Goal: Communication & Community: Participate in discussion

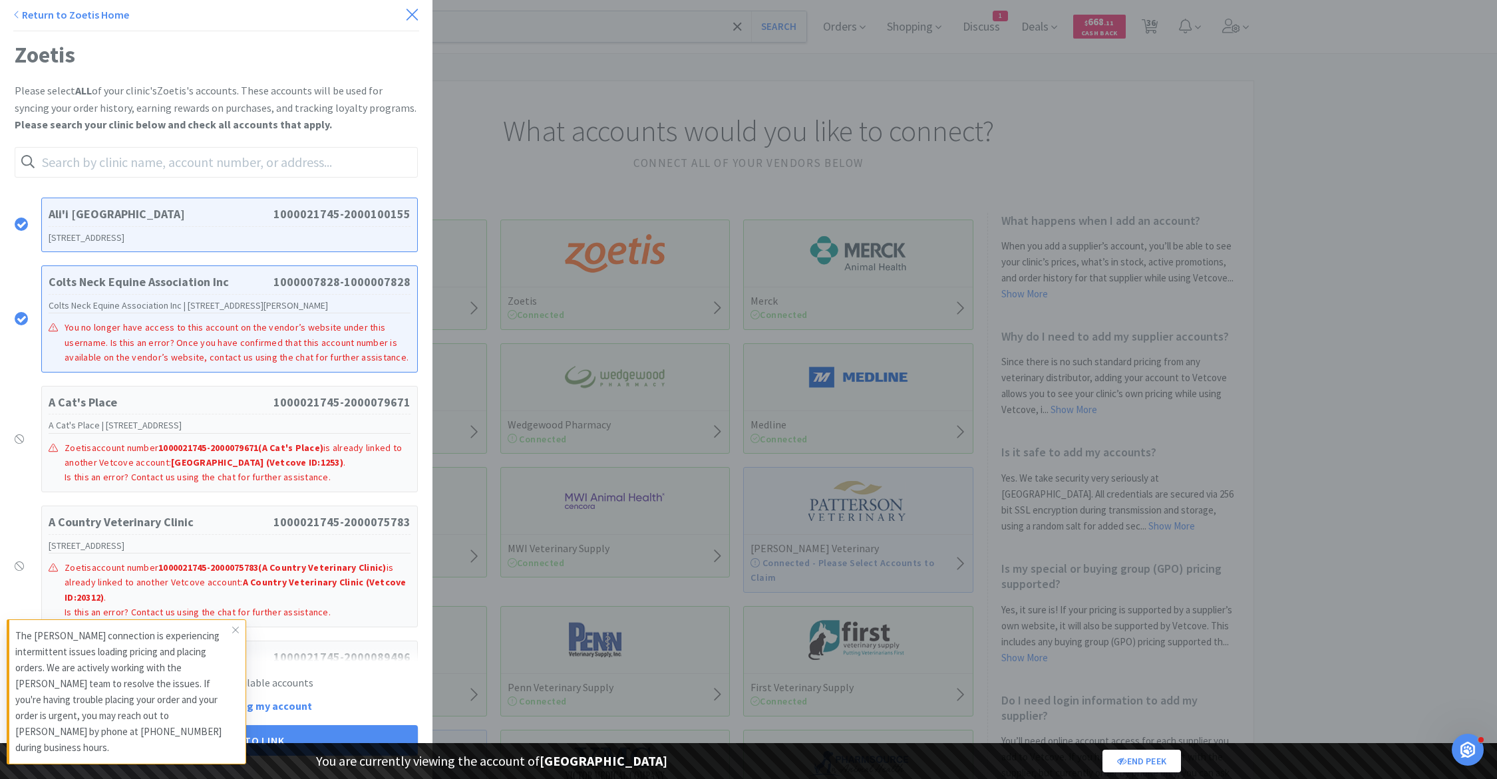
click at [411, 15] on icon at bounding box center [411, 14] width 11 height 11
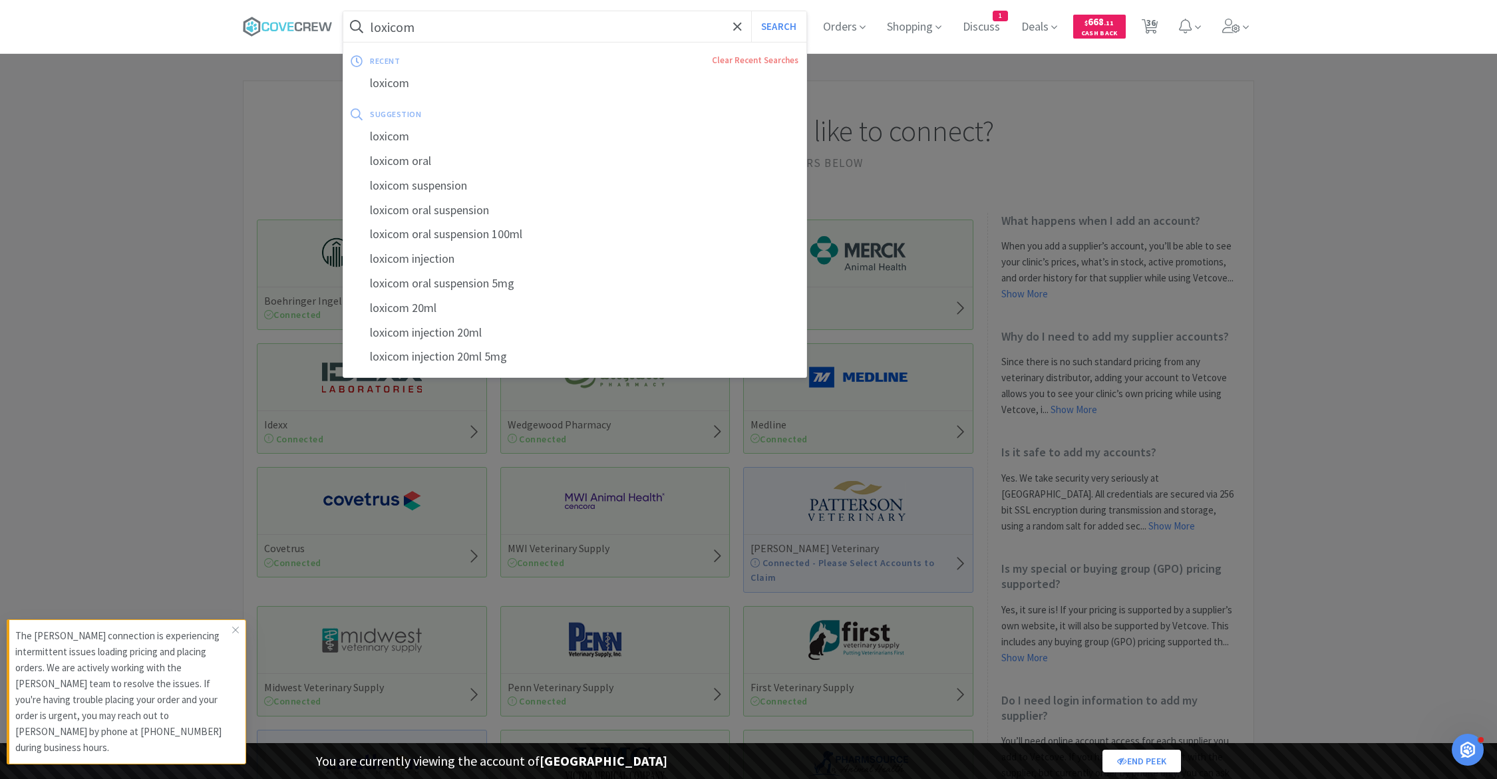
click at [410, 27] on input "loxicom" at bounding box center [574, 26] width 463 height 31
paste input "blue light ophthalmoscope"
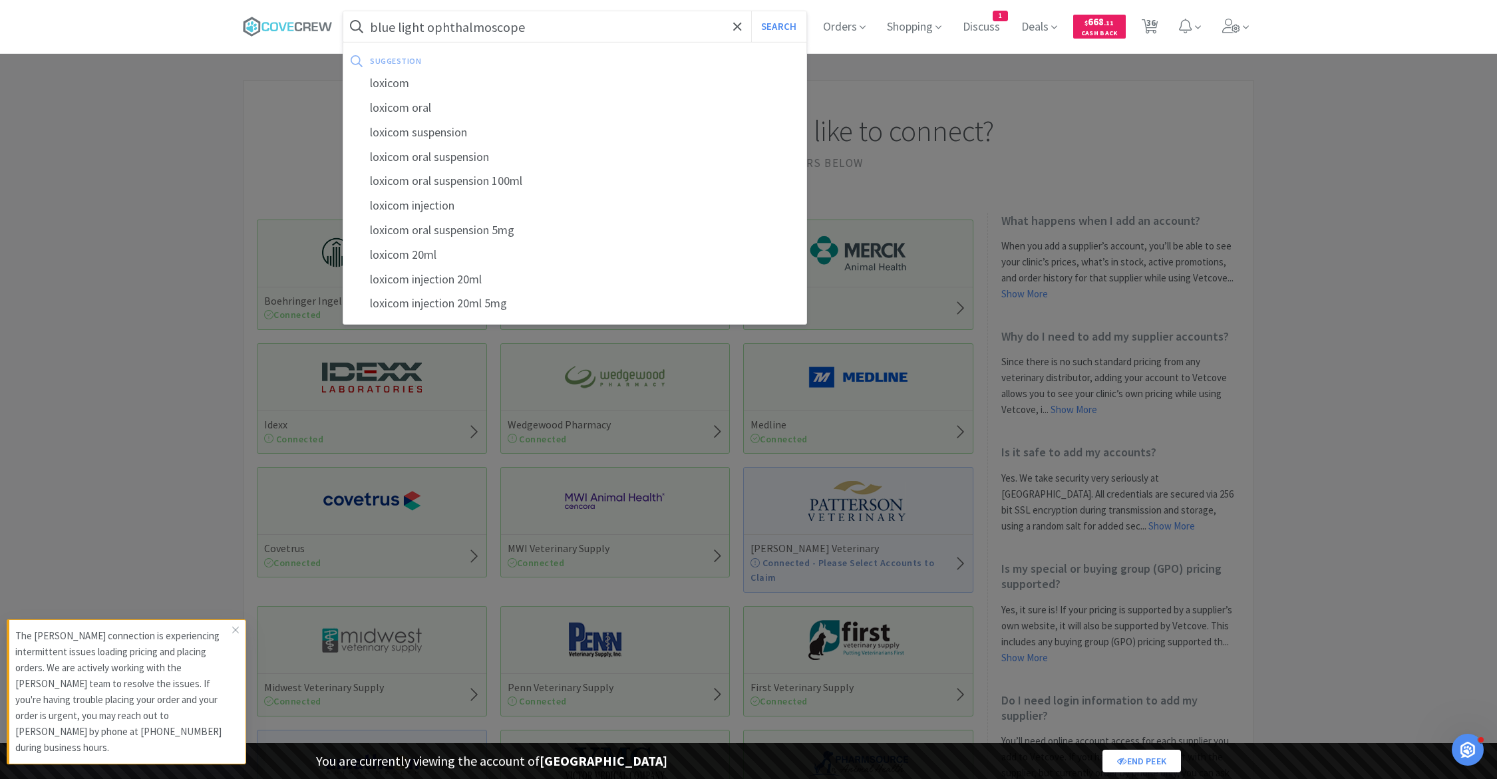
type input "blue light ophthalmoscope"
click at [751, 11] on button "Search" at bounding box center [778, 26] width 55 height 31
select select "1"
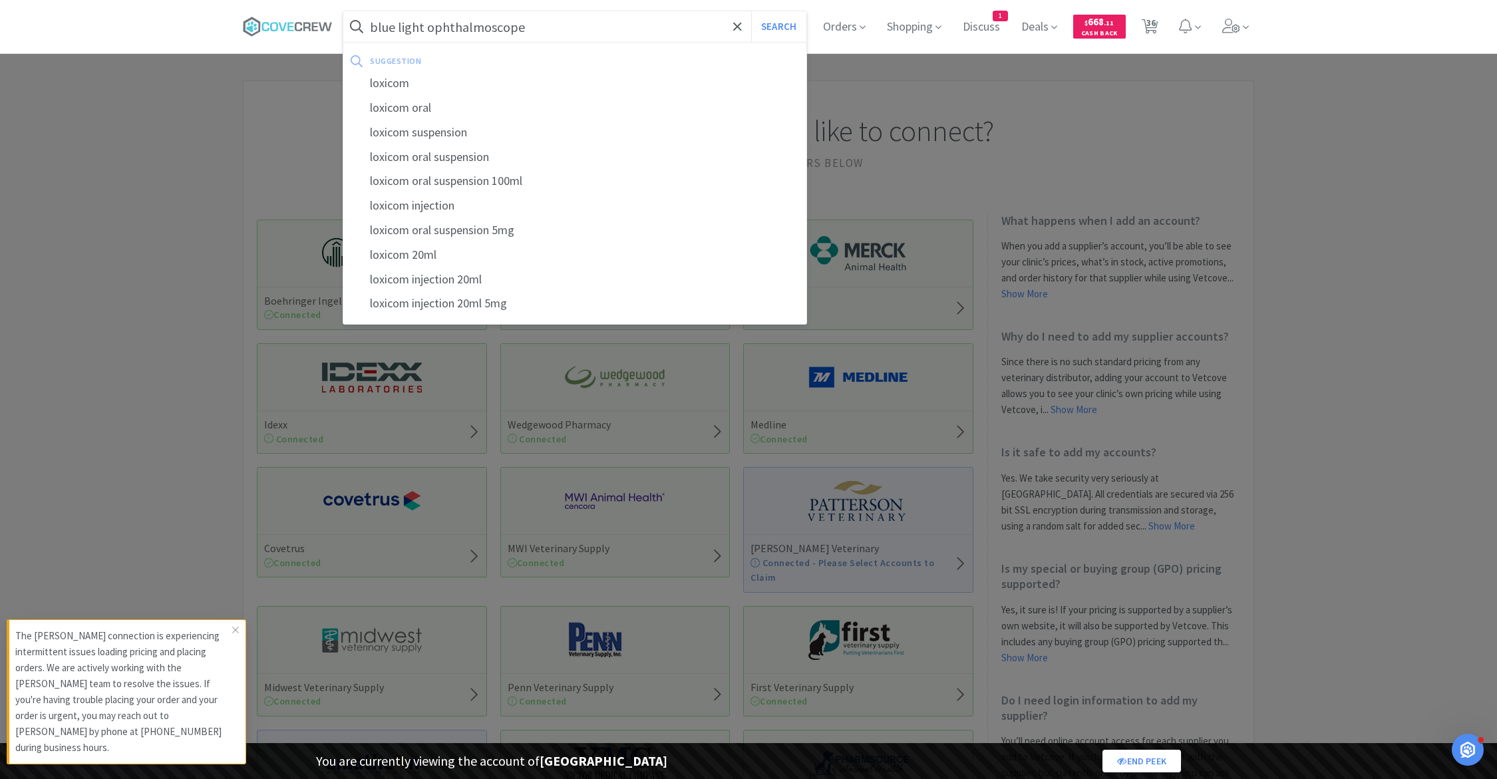
select select "1"
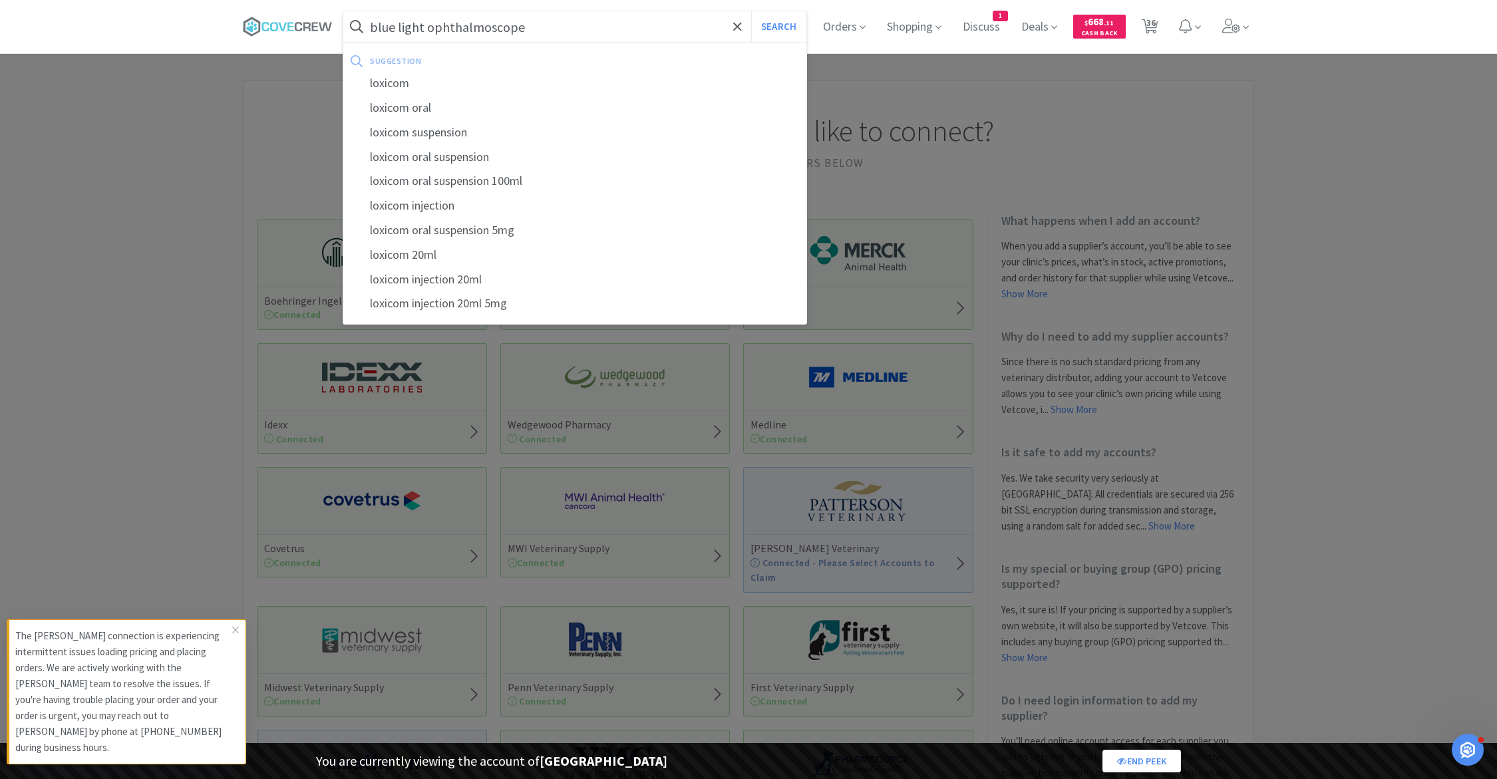
select select "1"
select select "2"
select select "1"
select select "2"
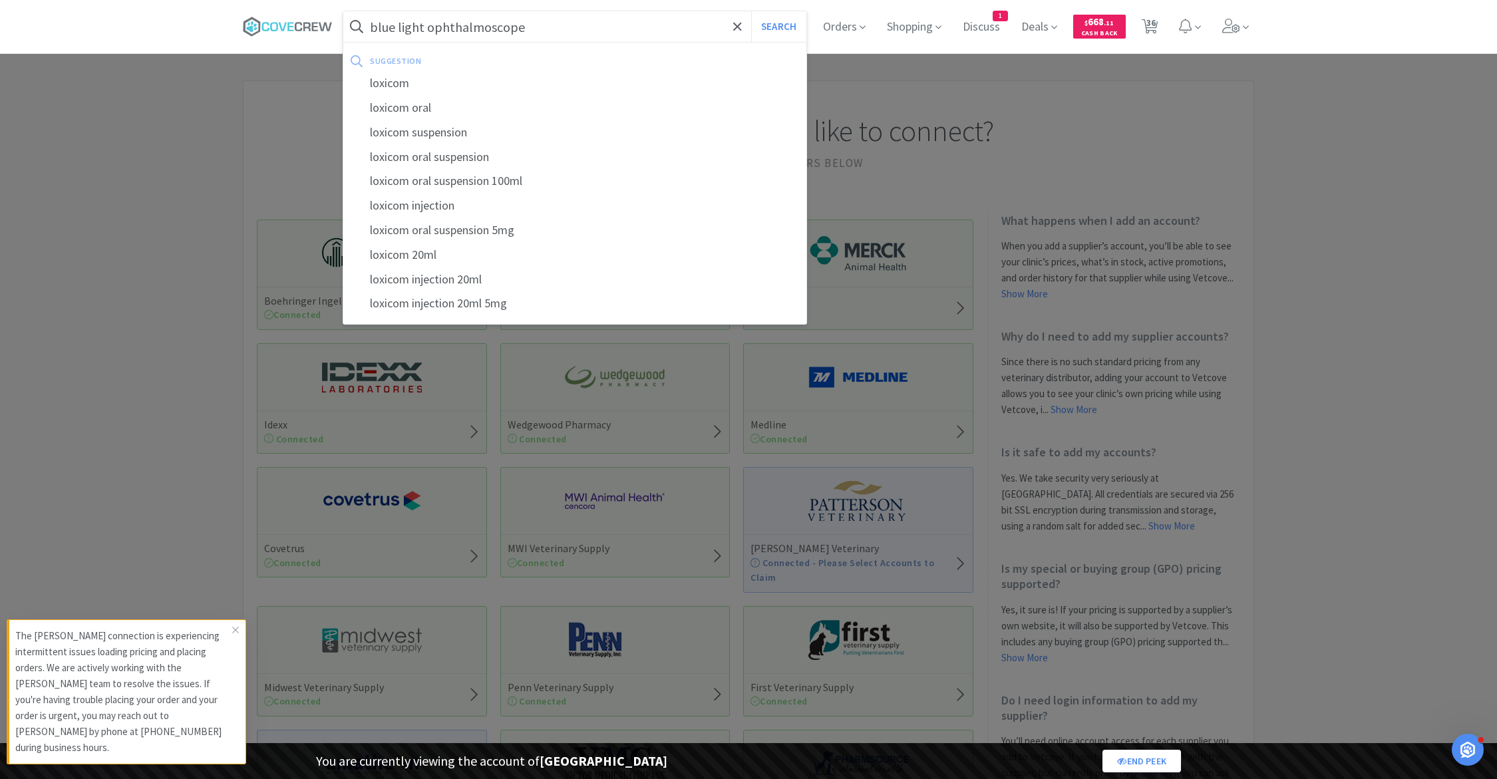
select select "1"
select select "5"
select select "2"
select select "1"
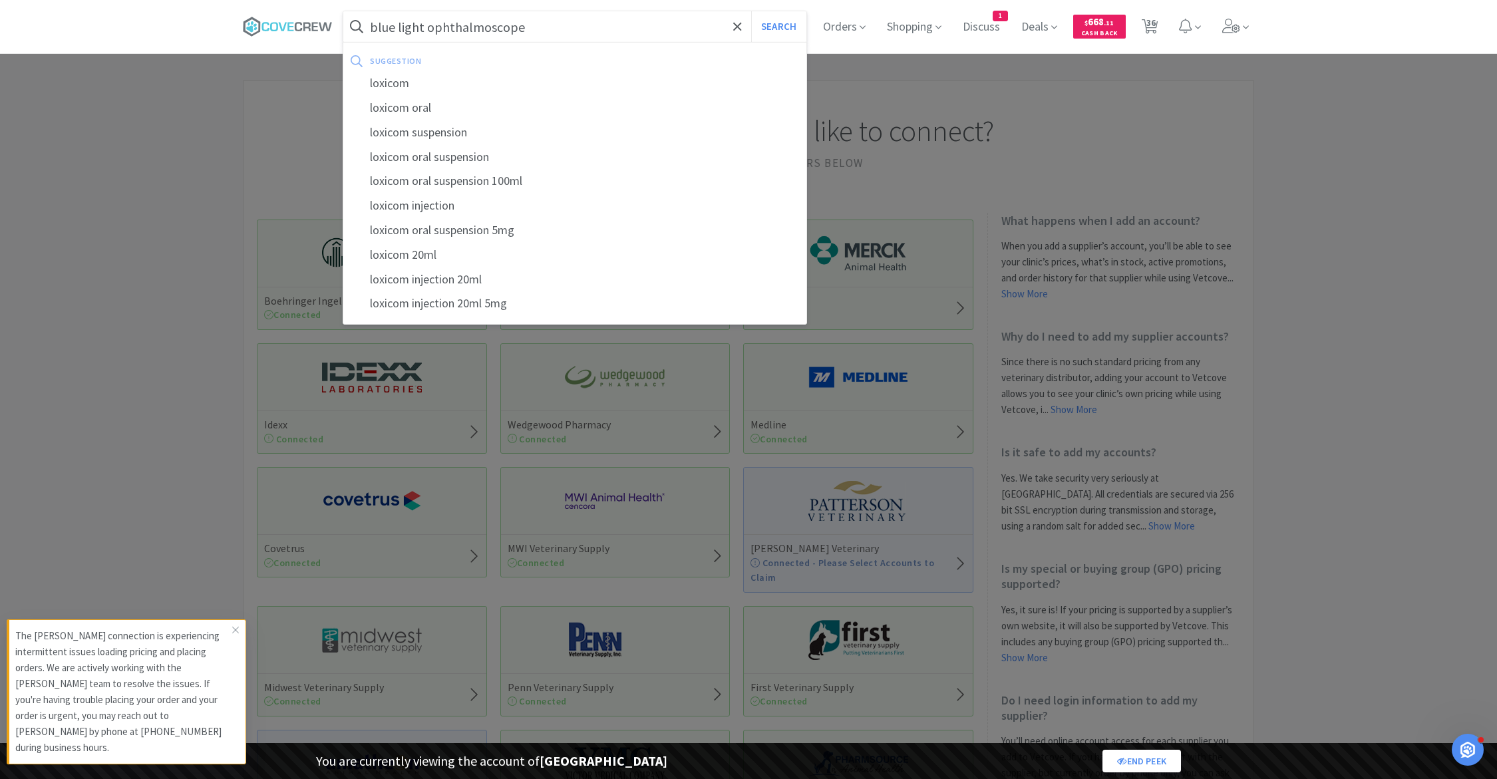
select select "1"
select select "2"
select select "9"
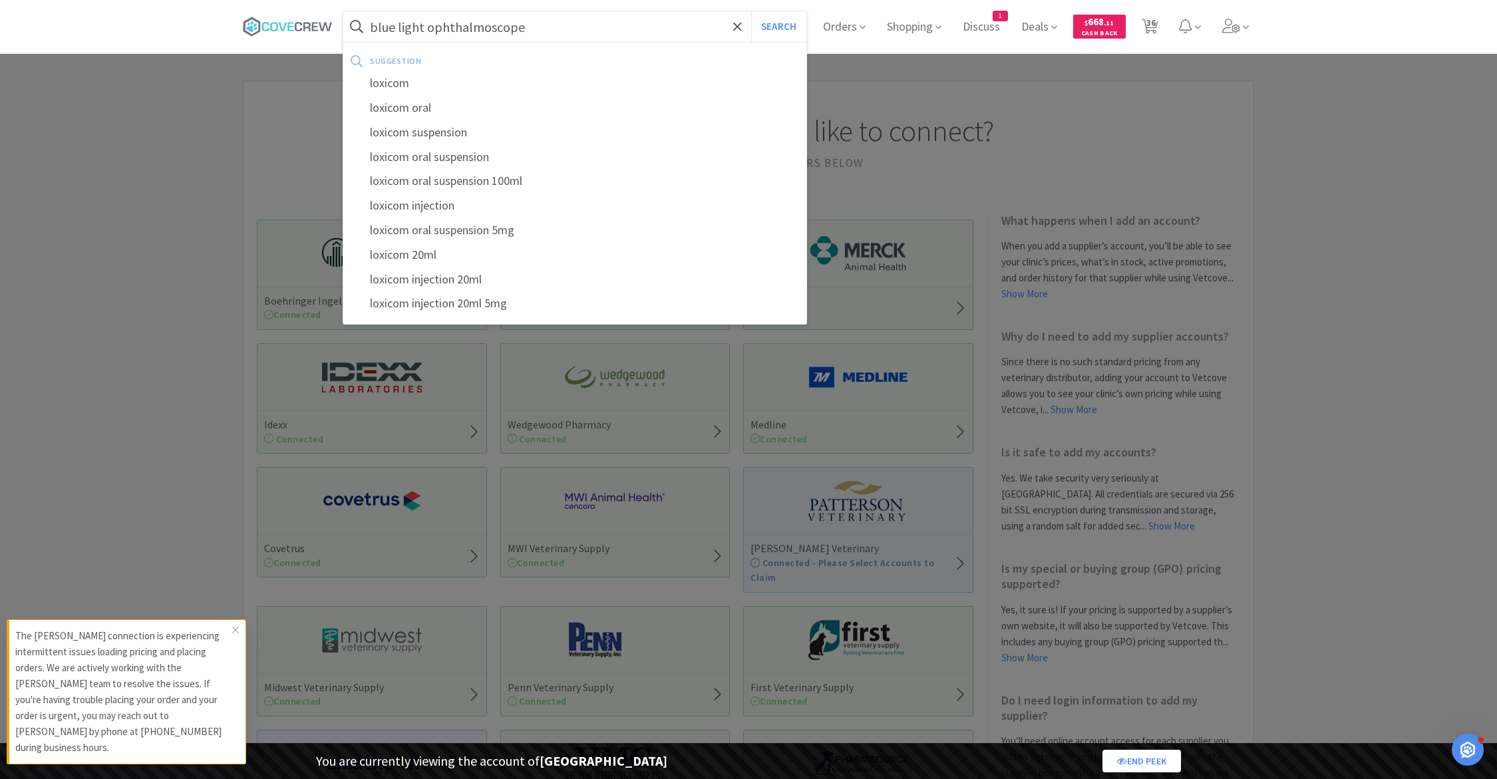
select select "1"
select select "2"
select select "1"
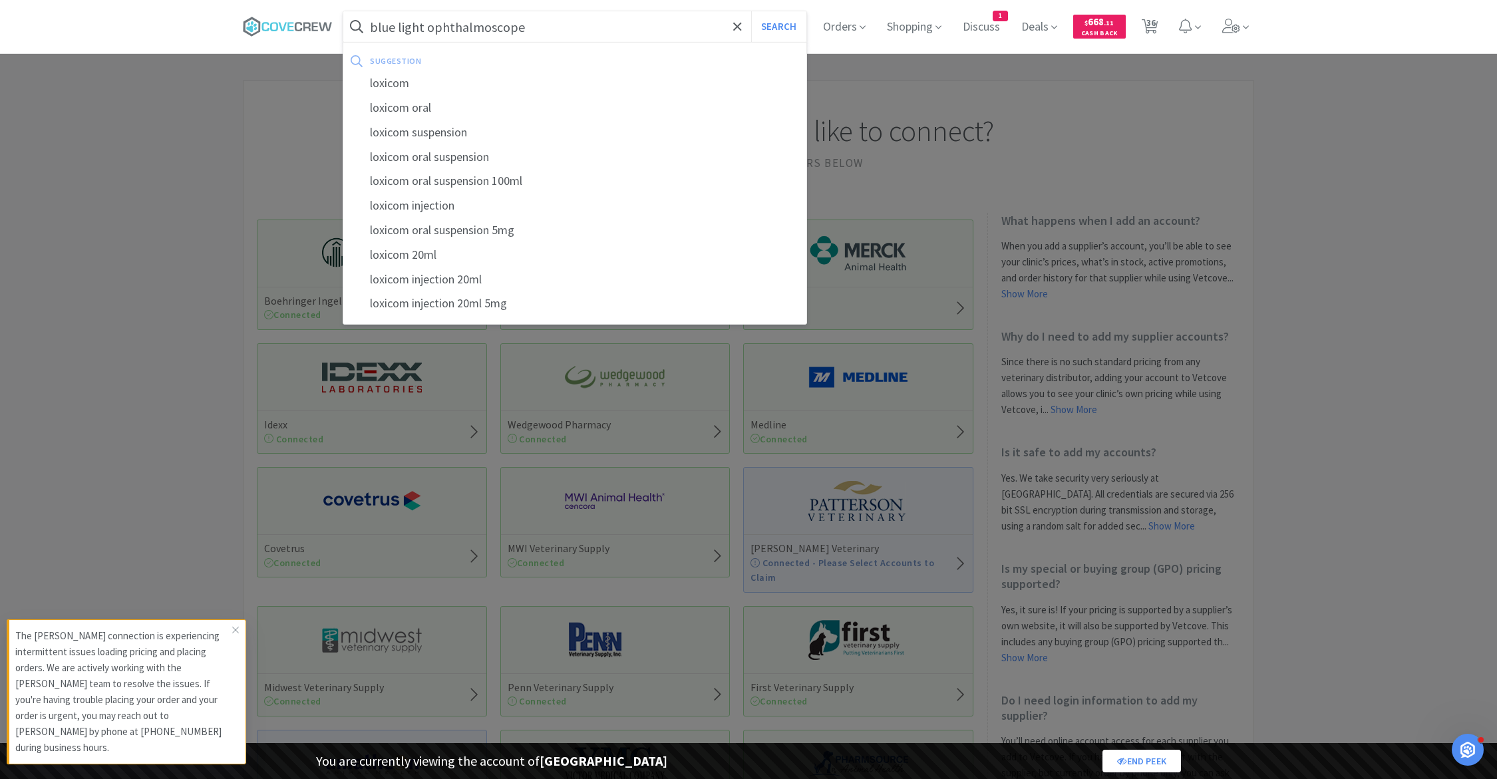
select select "1"
select select "3"
select select "1"
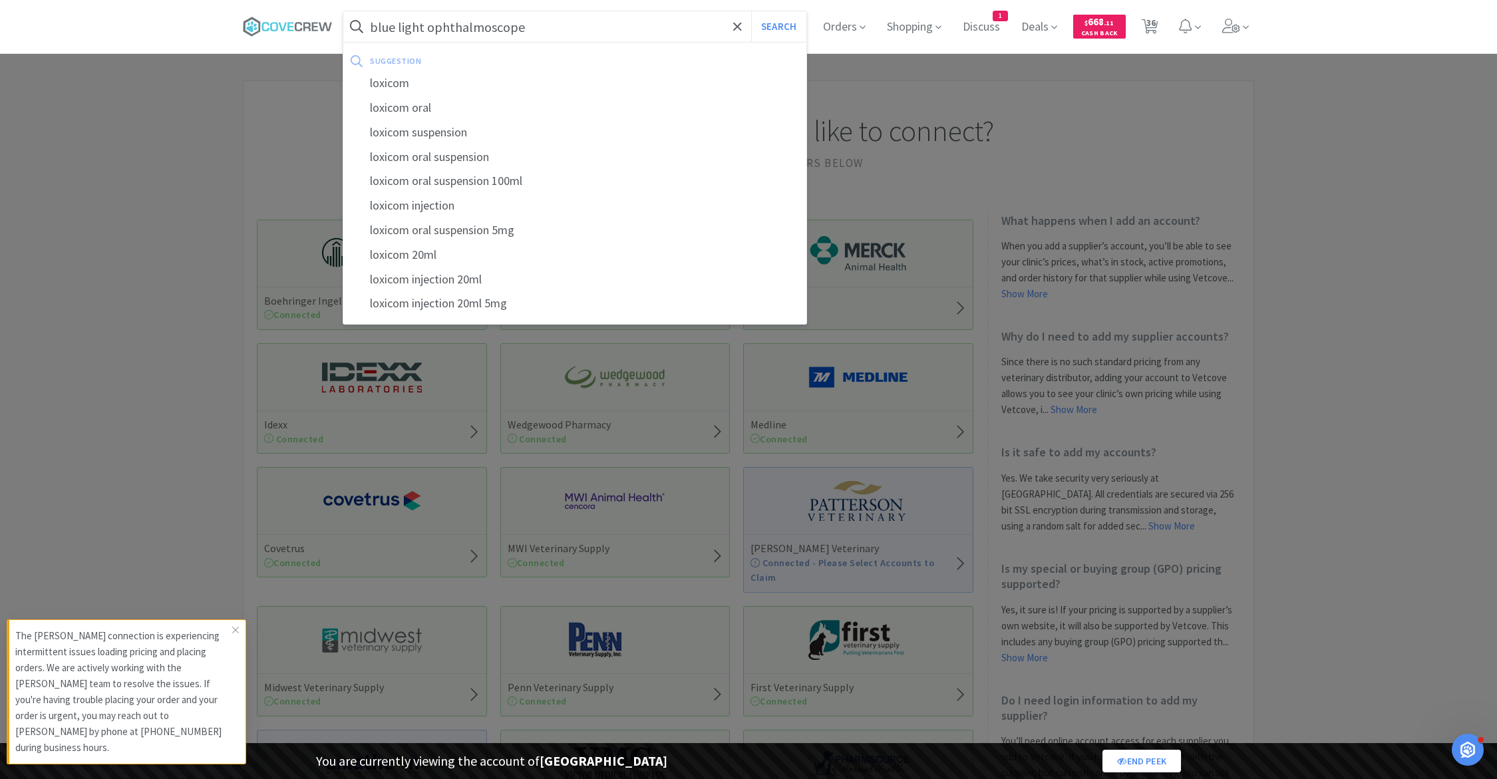
select select "2"
select select "5"
select select "2"
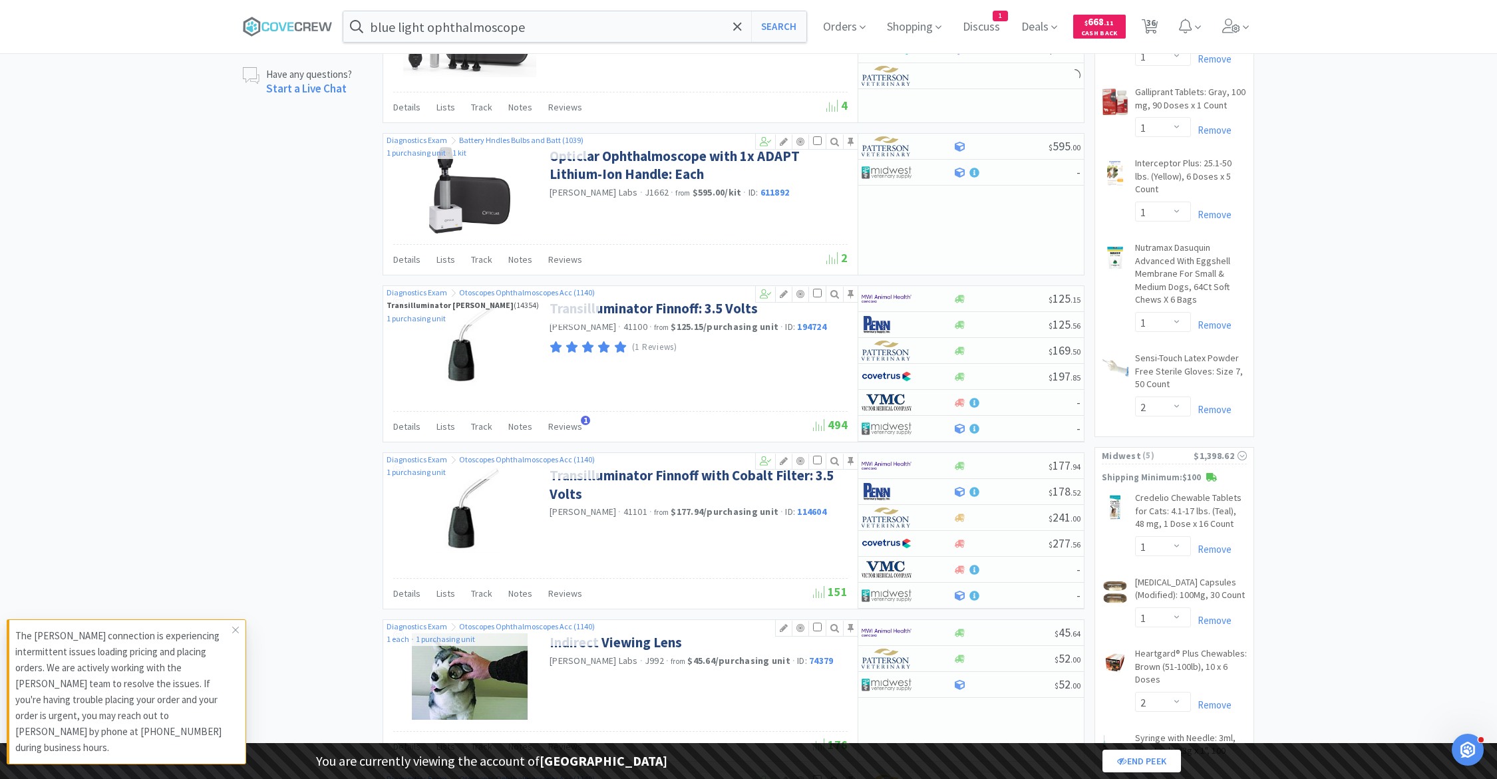
scroll to position [770, 0]
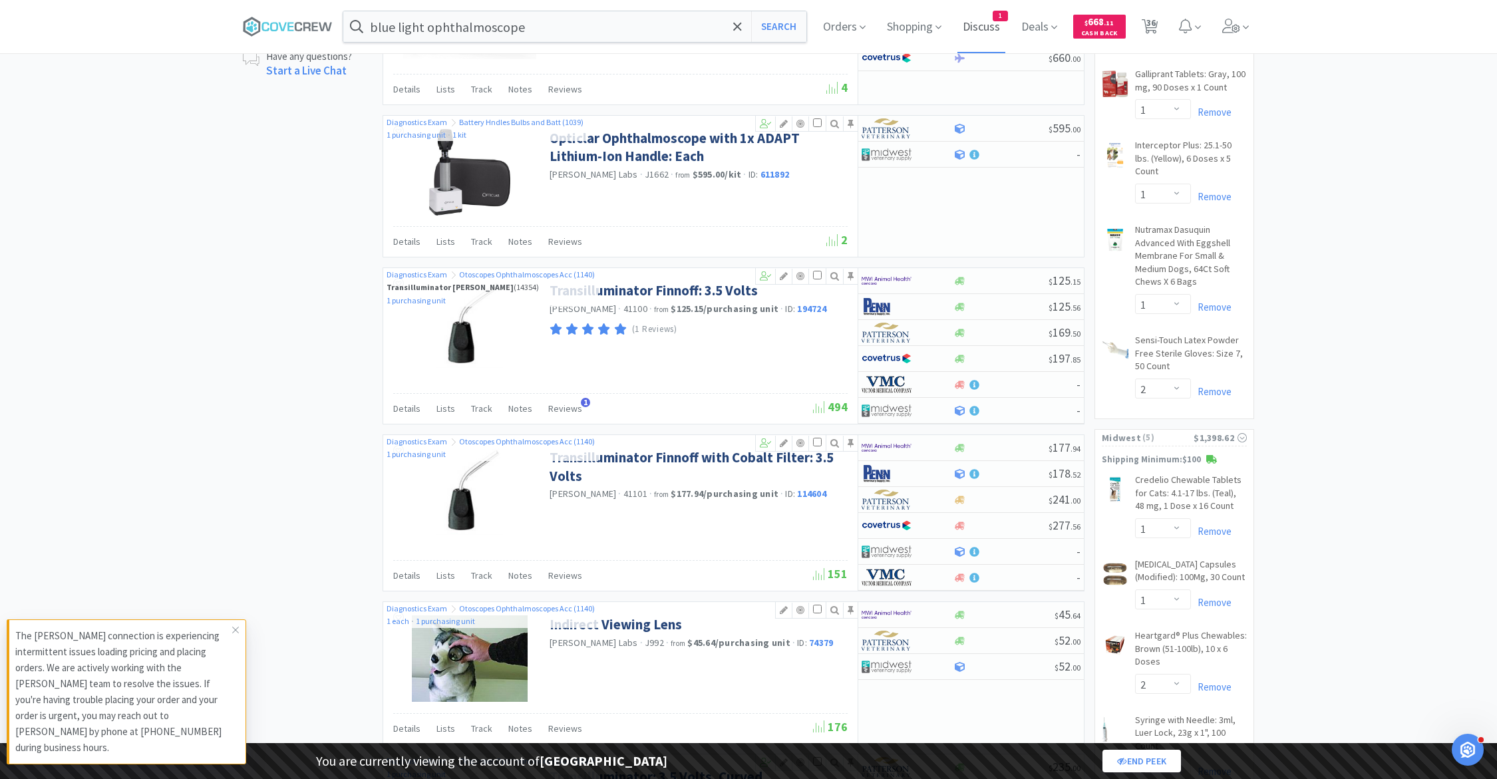
click at [981, 24] on span "Discuss" at bounding box center [981, 26] width 48 height 53
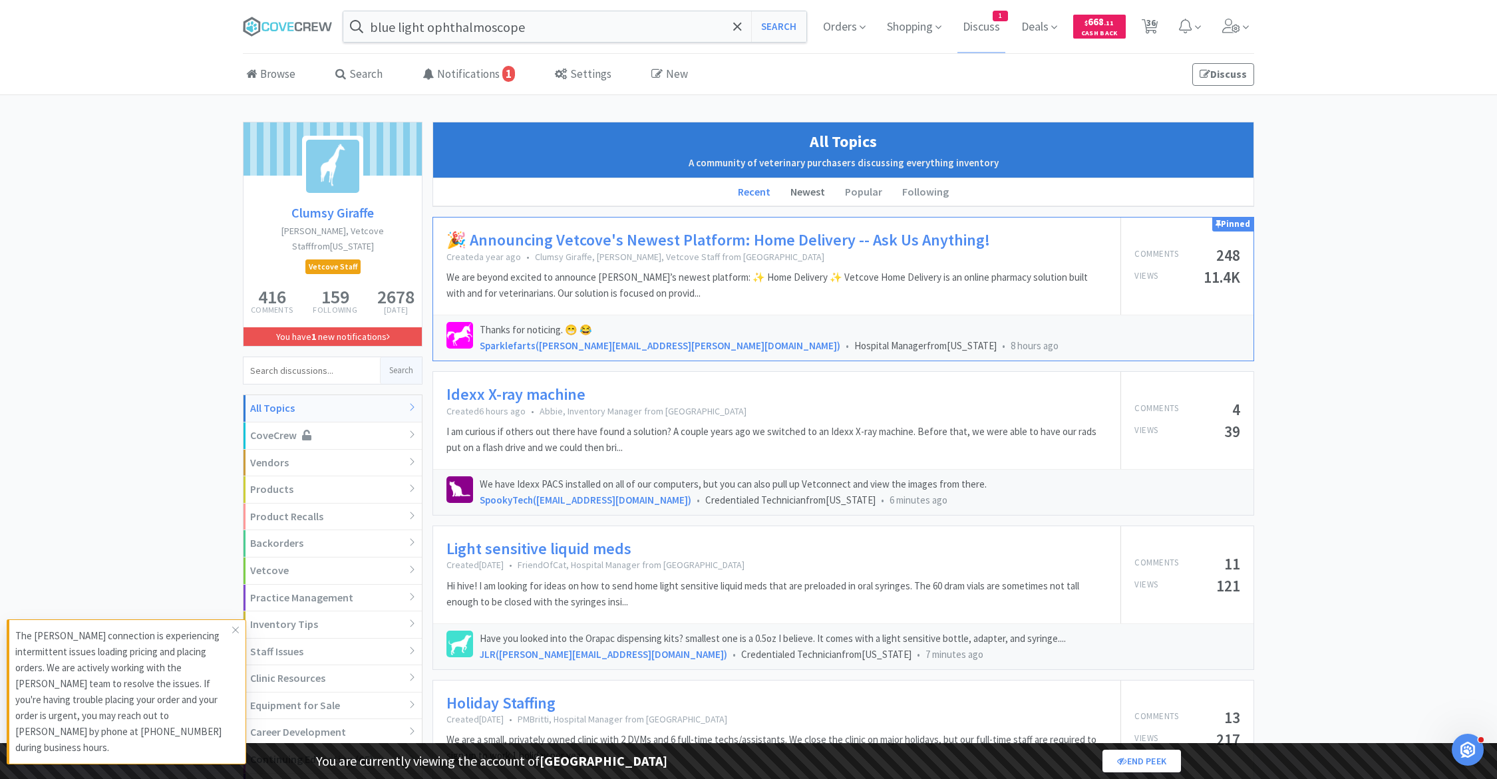
click at [830, 193] on li "Newest" at bounding box center [807, 192] width 55 height 28
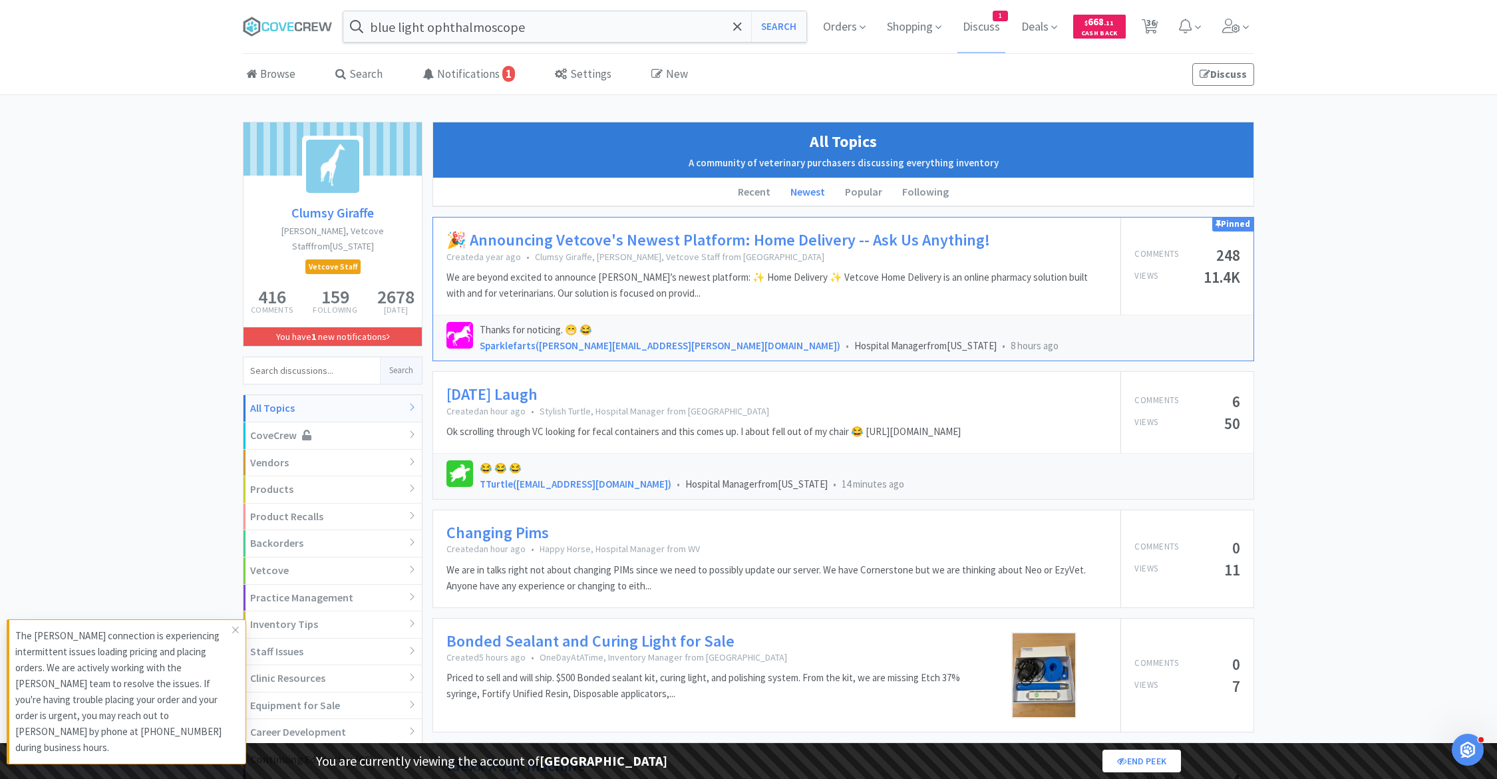
click at [527, 392] on link "[DATE] Laugh" at bounding box center [491, 394] width 91 height 19
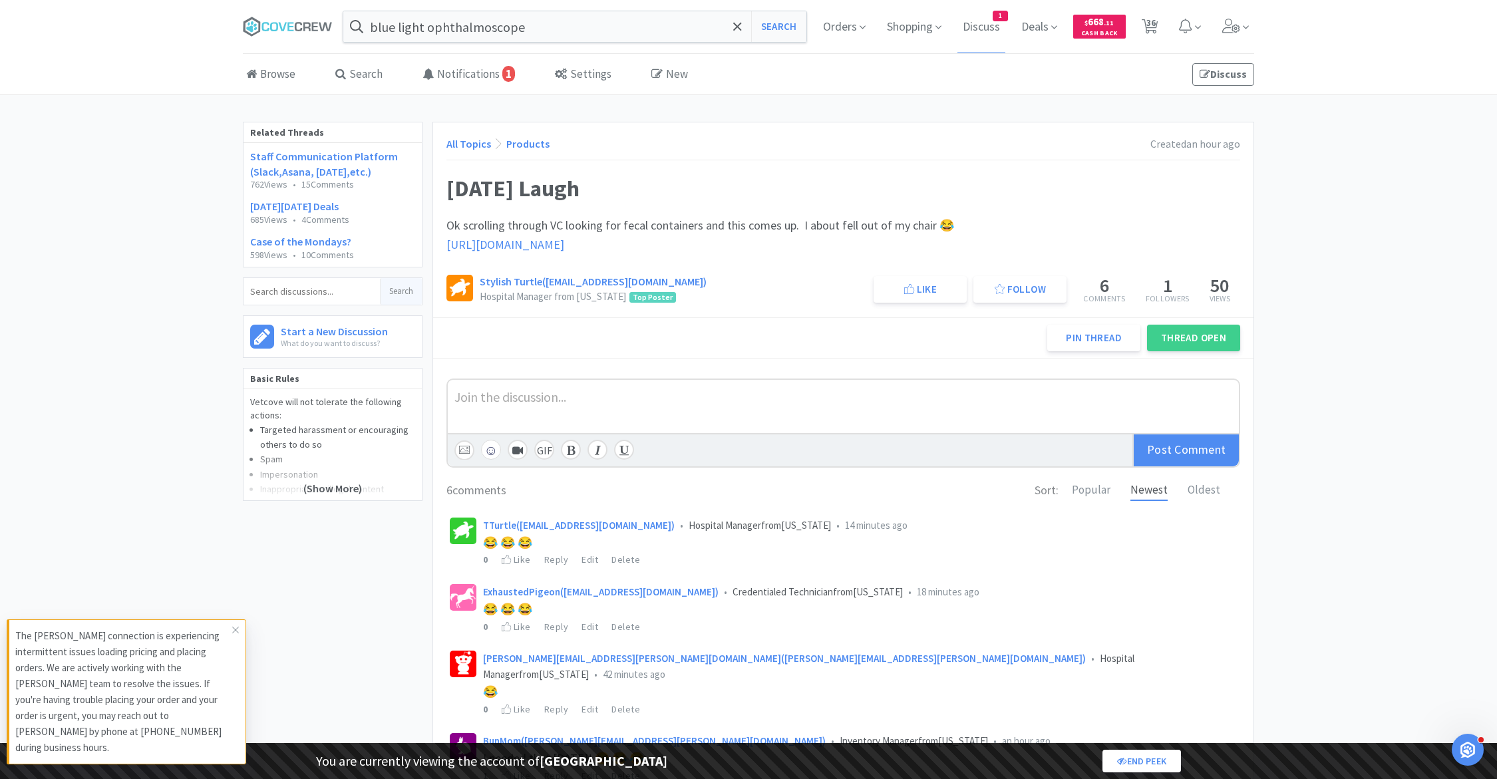
click at [564, 246] on span "[URL][DOMAIN_NAME]" at bounding box center [505, 244] width 118 height 15
click at [917, 276] on button "Like" at bounding box center [919, 289] width 93 height 27
click at [264, 68] on link "Browse" at bounding box center [271, 75] width 56 height 41
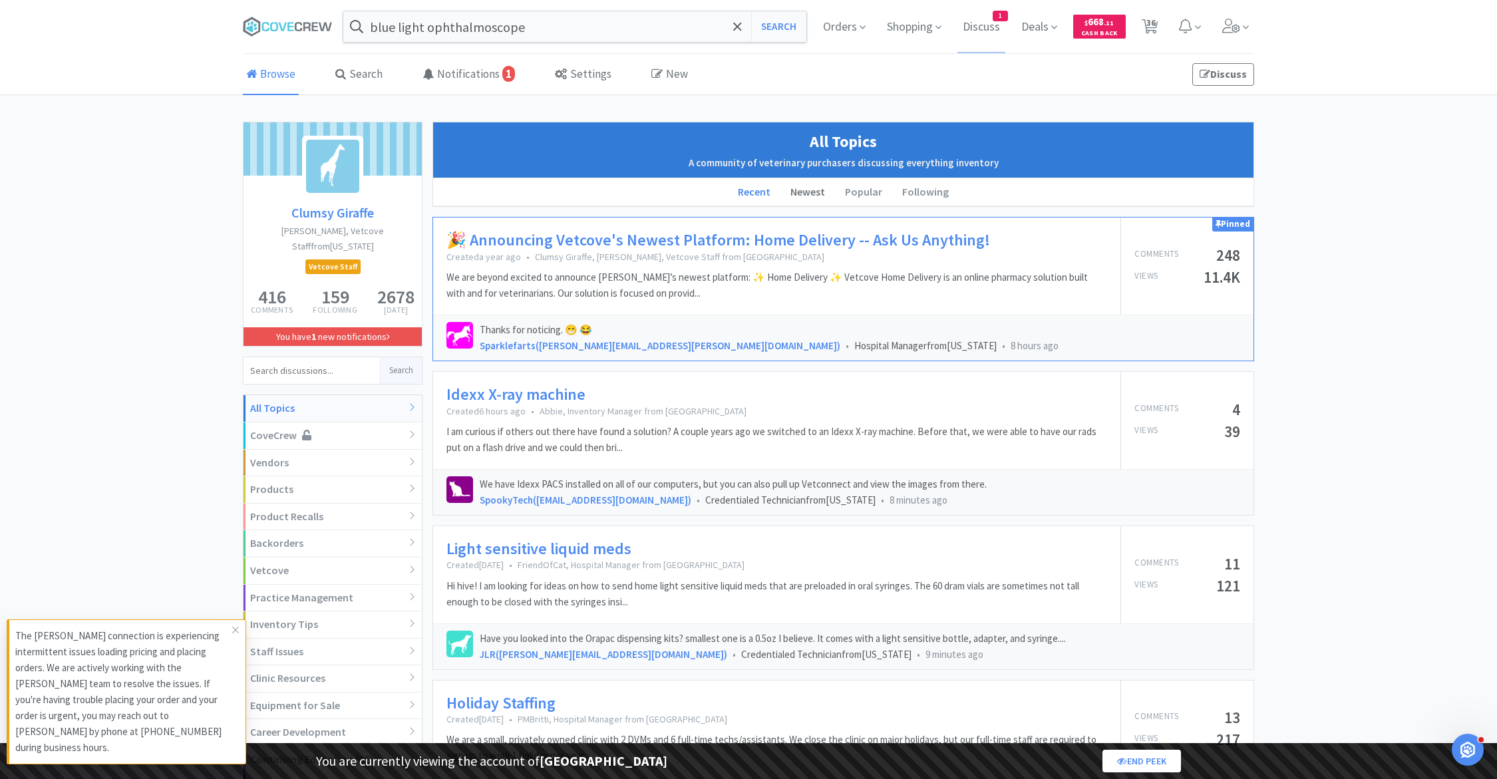
click at [812, 197] on li "Newest" at bounding box center [807, 192] width 55 height 28
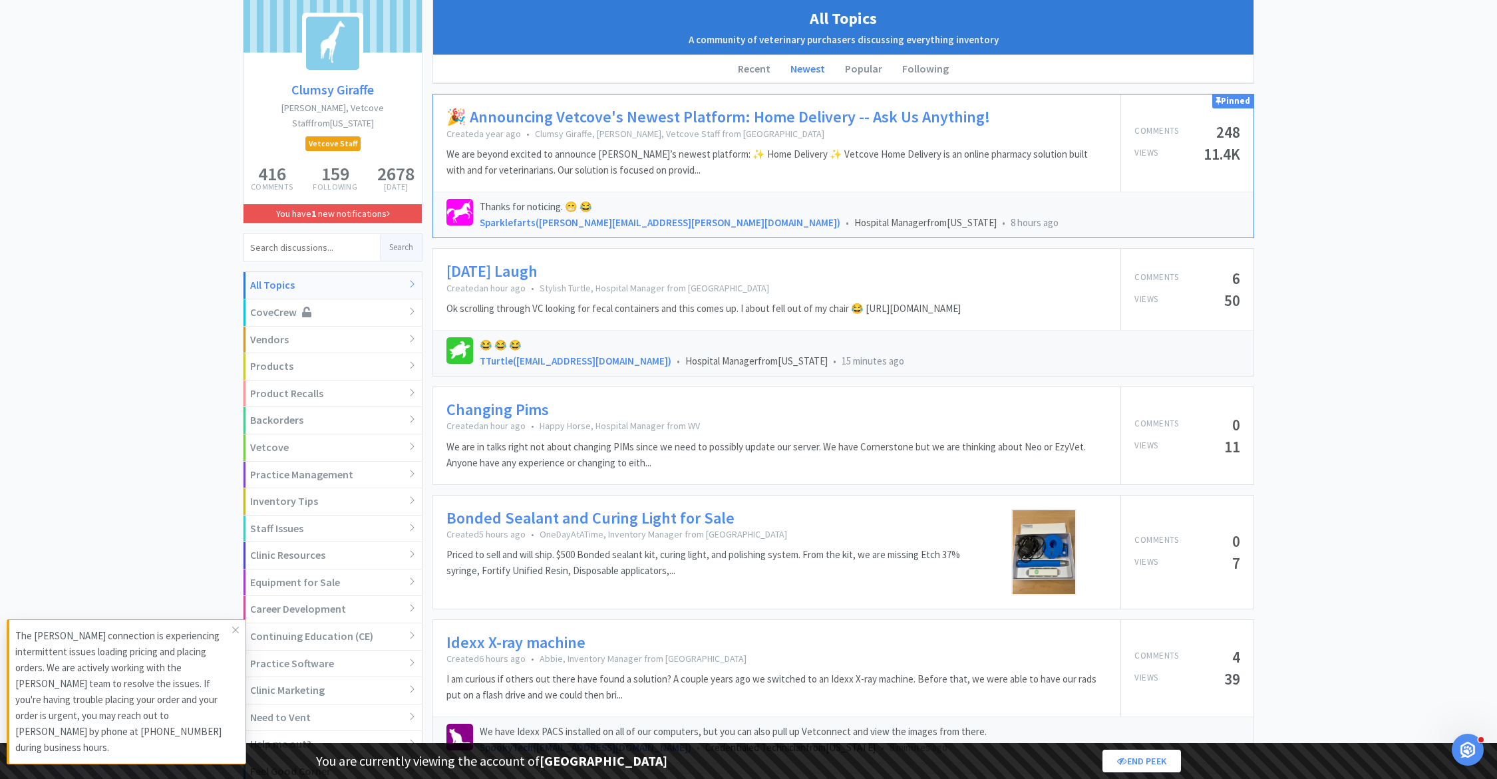
scroll to position [176, 0]
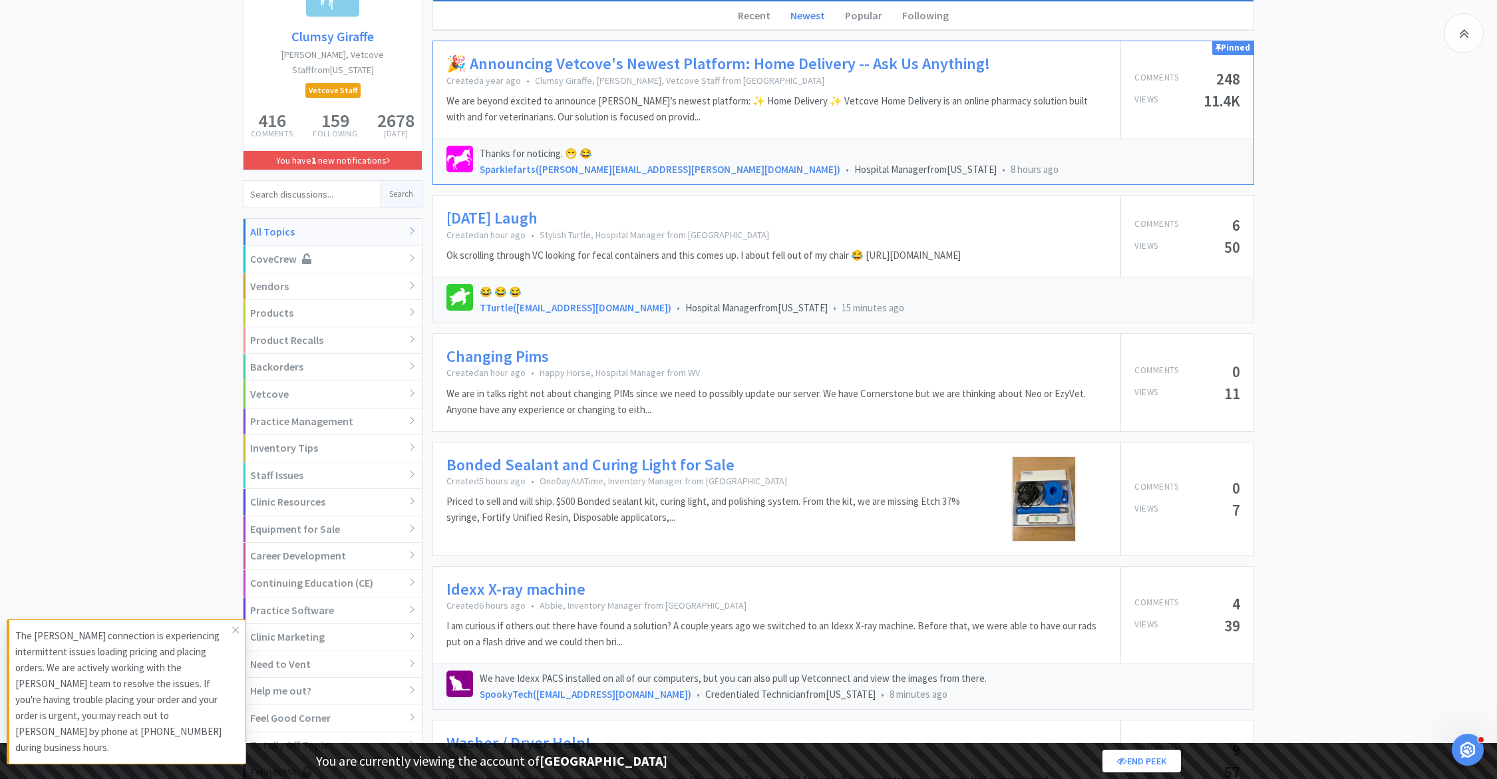
click at [532, 356] on link "Changing Pims" at bounding box center [497, 356] width 102 height 19
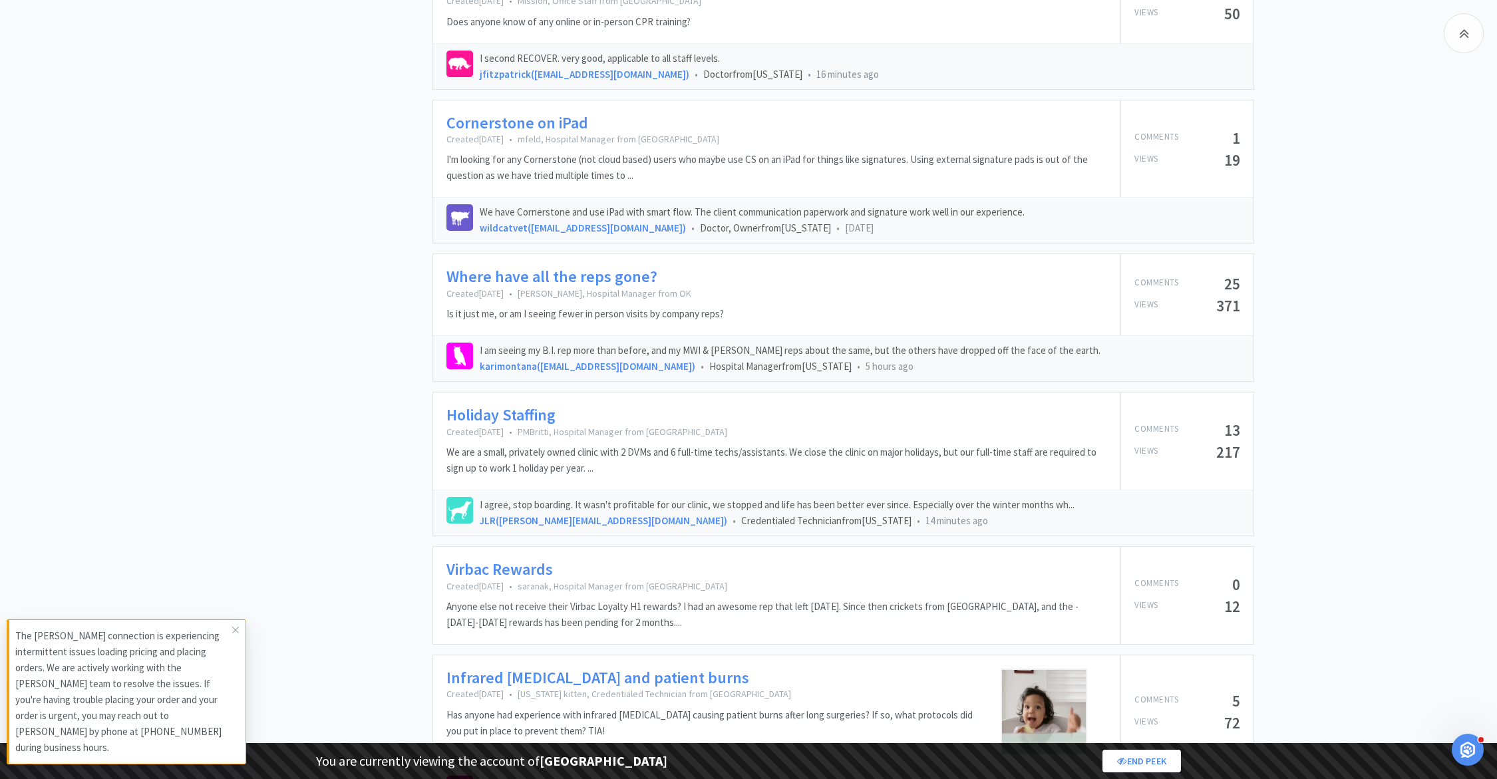
scroll to position [1239, 0]
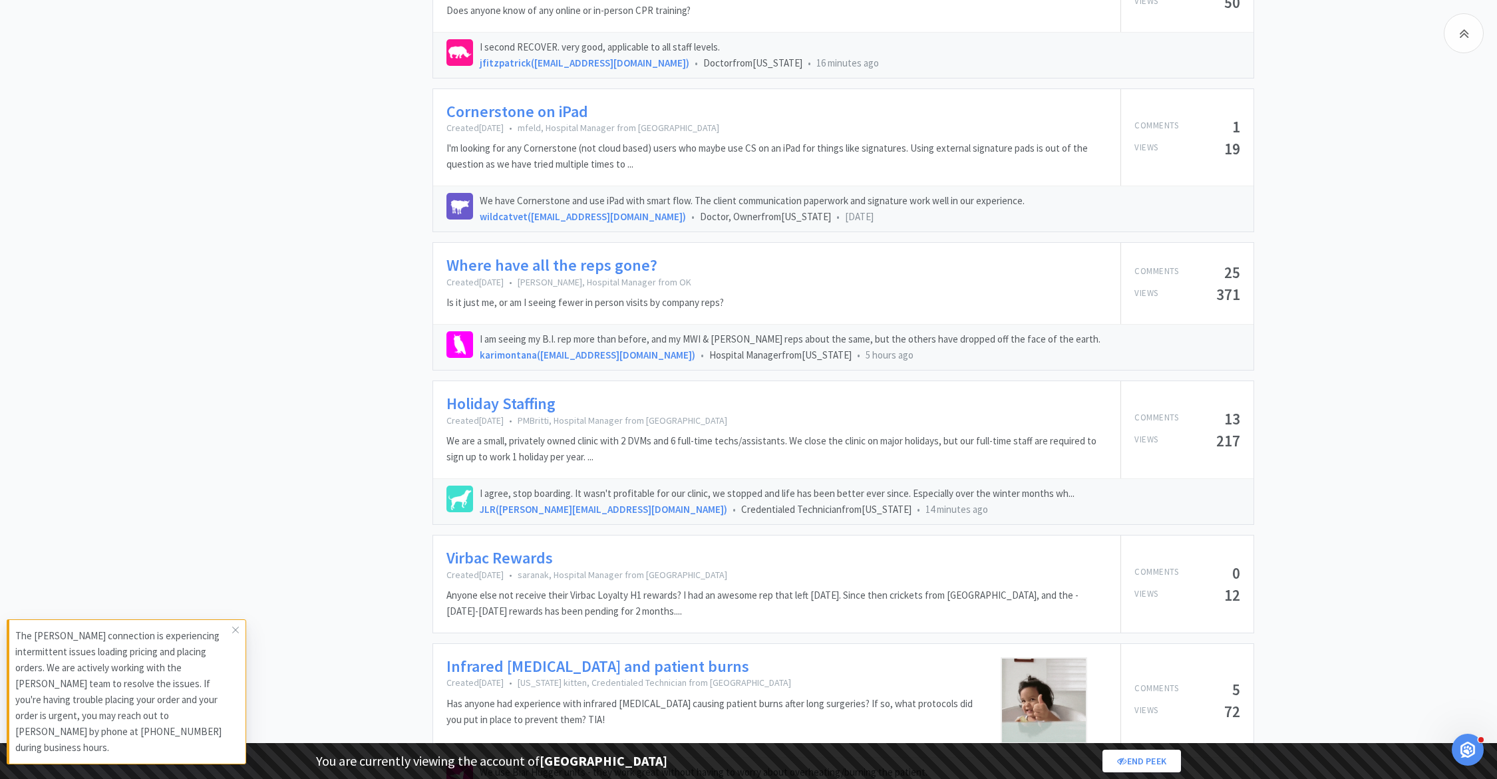
click at [530, 265] on link "Where have all the reps gone?" at bounding box center [551, 265] width 211 height 19
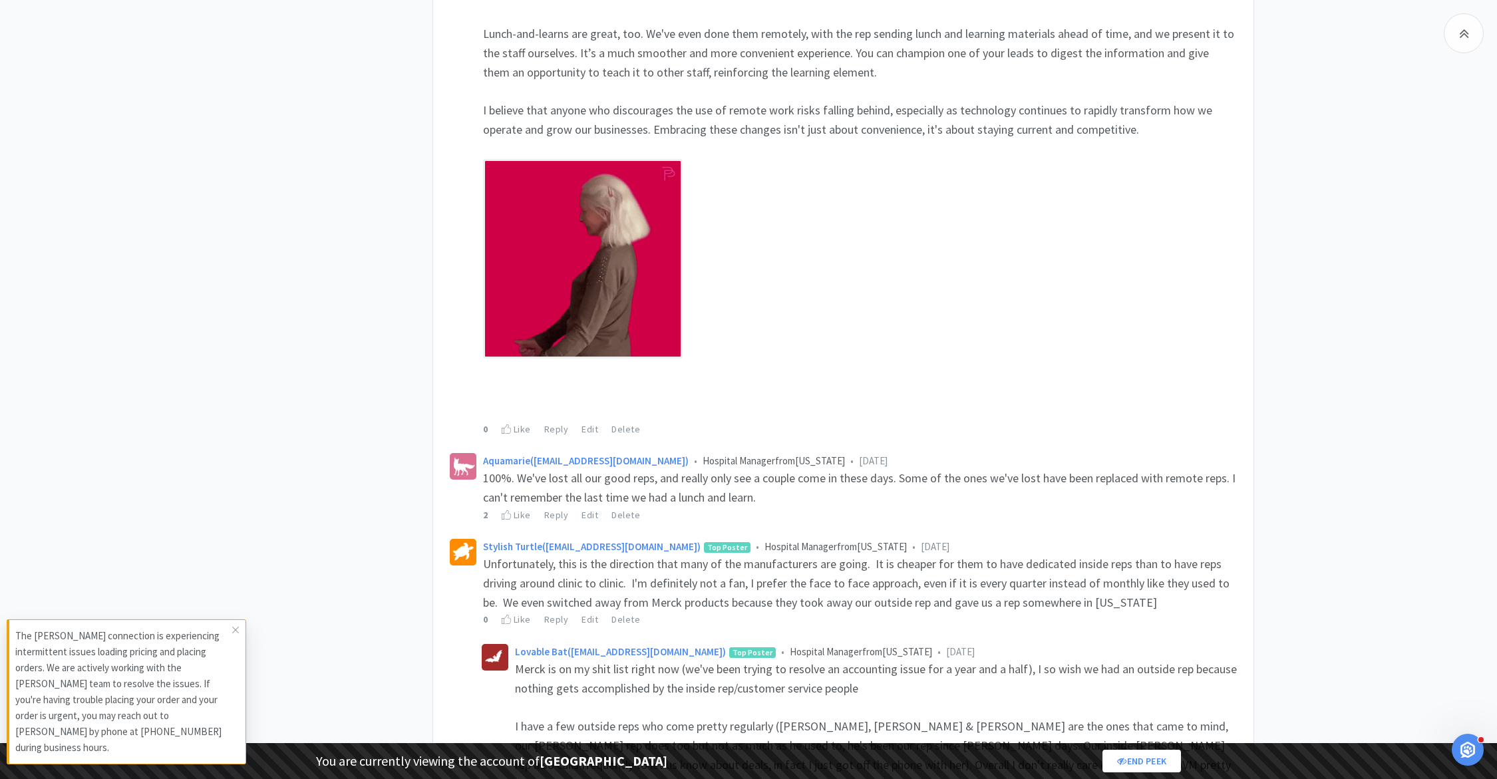
scroll to position [2817, 0]
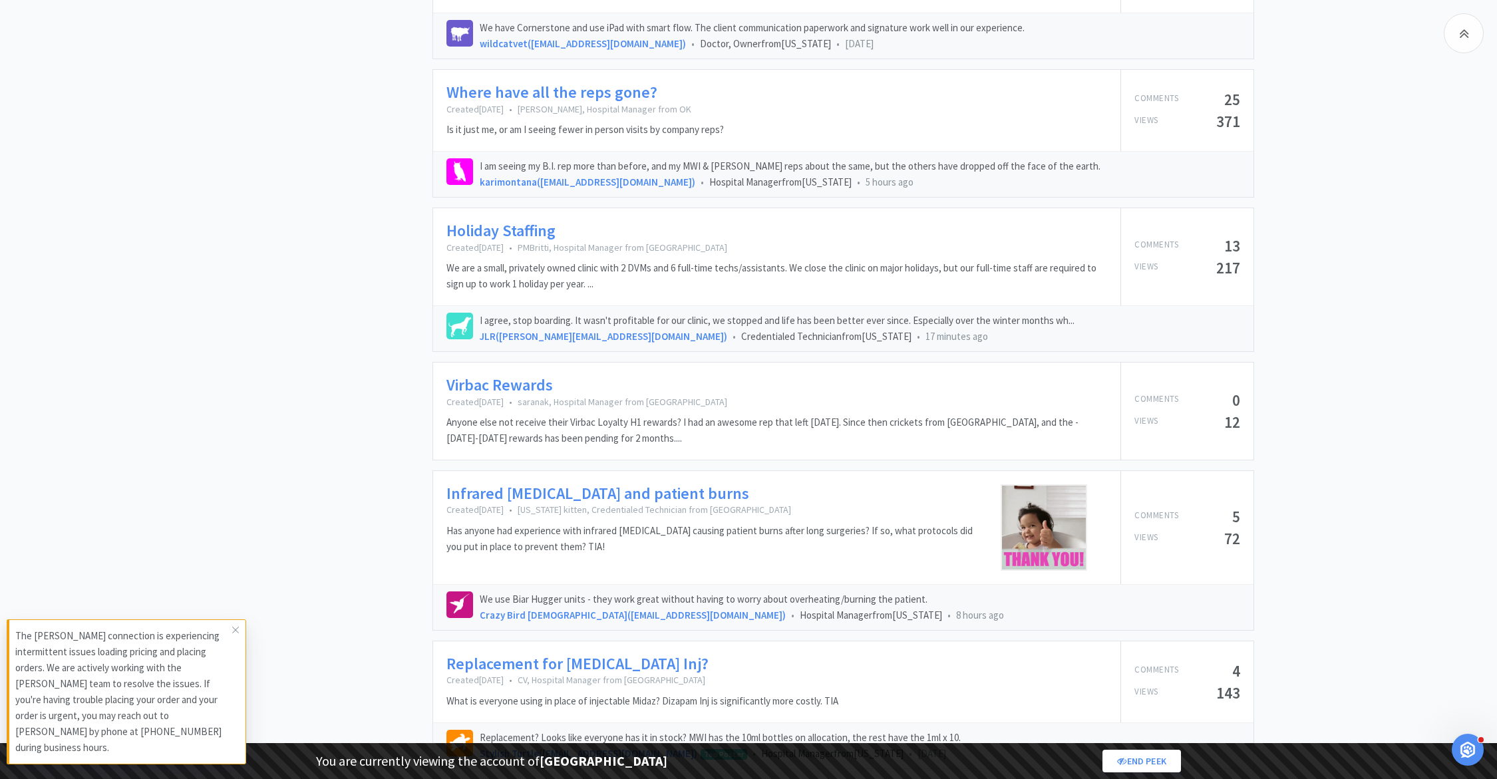
scroll to position [1448, 0]
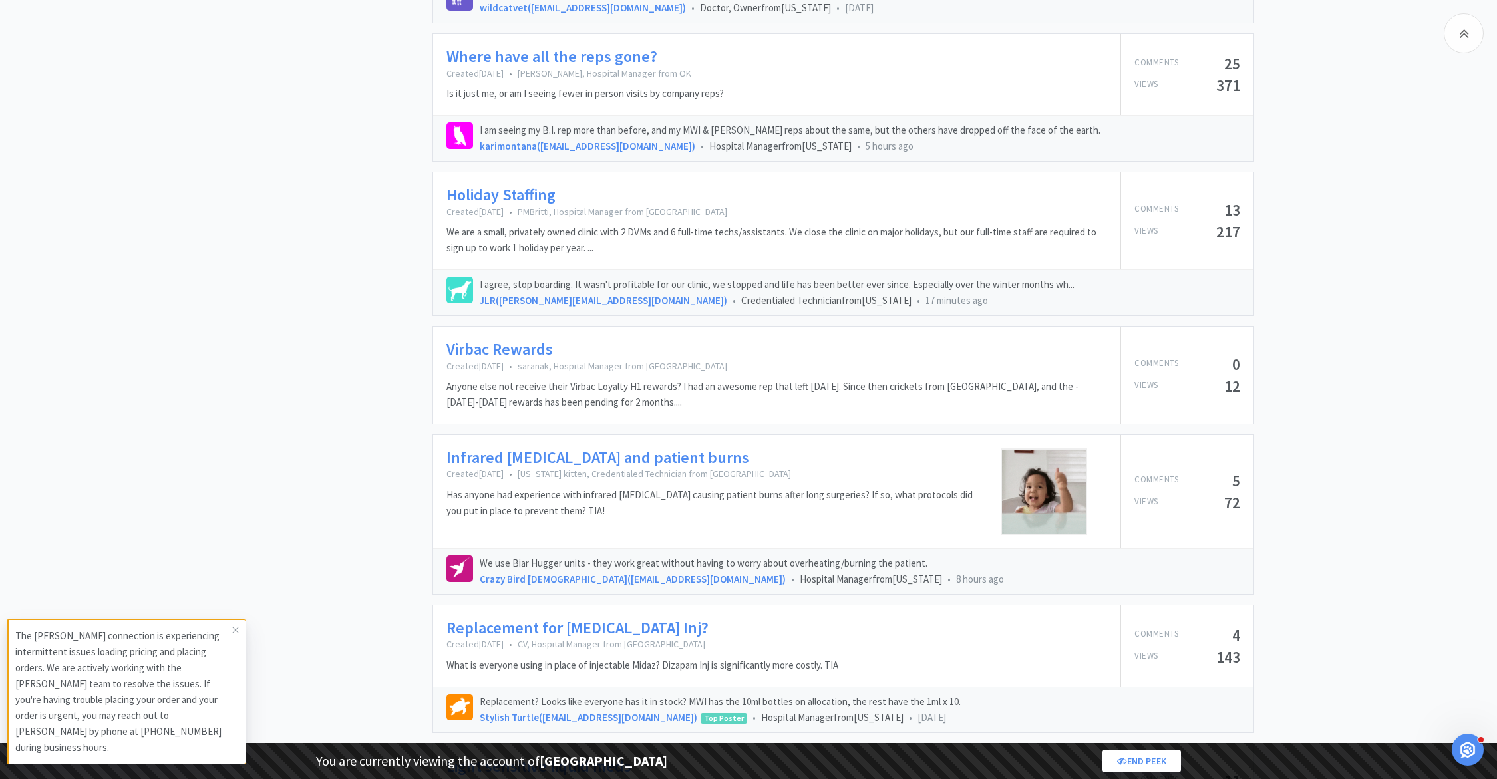
click at [487, 349] on link "Virbac Rewards" at bounding box center [499, 349] width 106 height 19
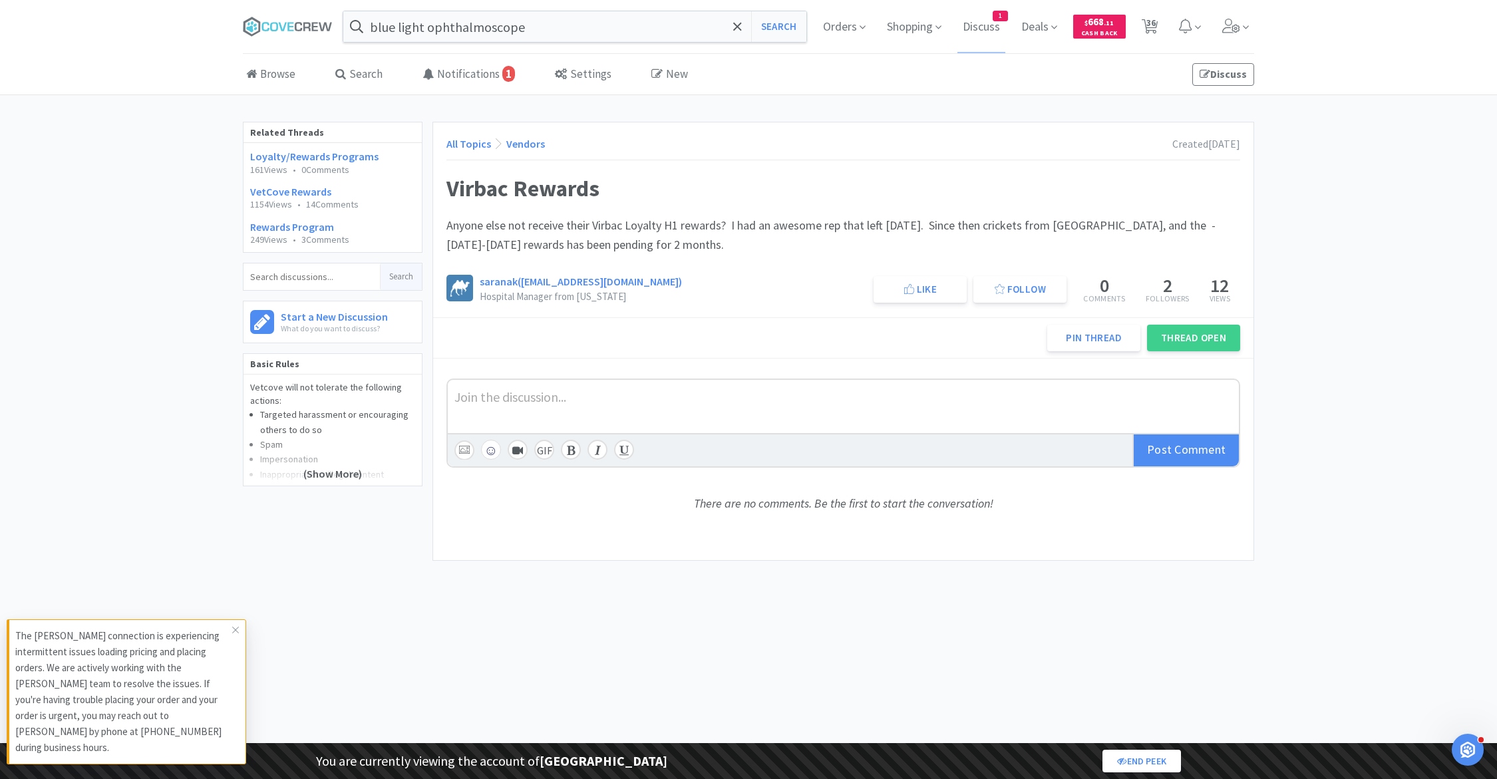
click at [571, 390] on div at bounding box center [843, 395] width 778 height 19
click at [544, 402] on div at bounding box center [843, 395] width 778 height 19
click at [889, 395] on span "Hello [PERSON_NAME]! Thank you for posting about this! We were waiting on the V…" at bounding box center [726, 395] width 545 height 15
click at [1084, 398] on div "Hello [PERSON_NAME]! Thank you for posting about this! We were waiting on the V…" at bounding box center [843, 395] width 778 height 19
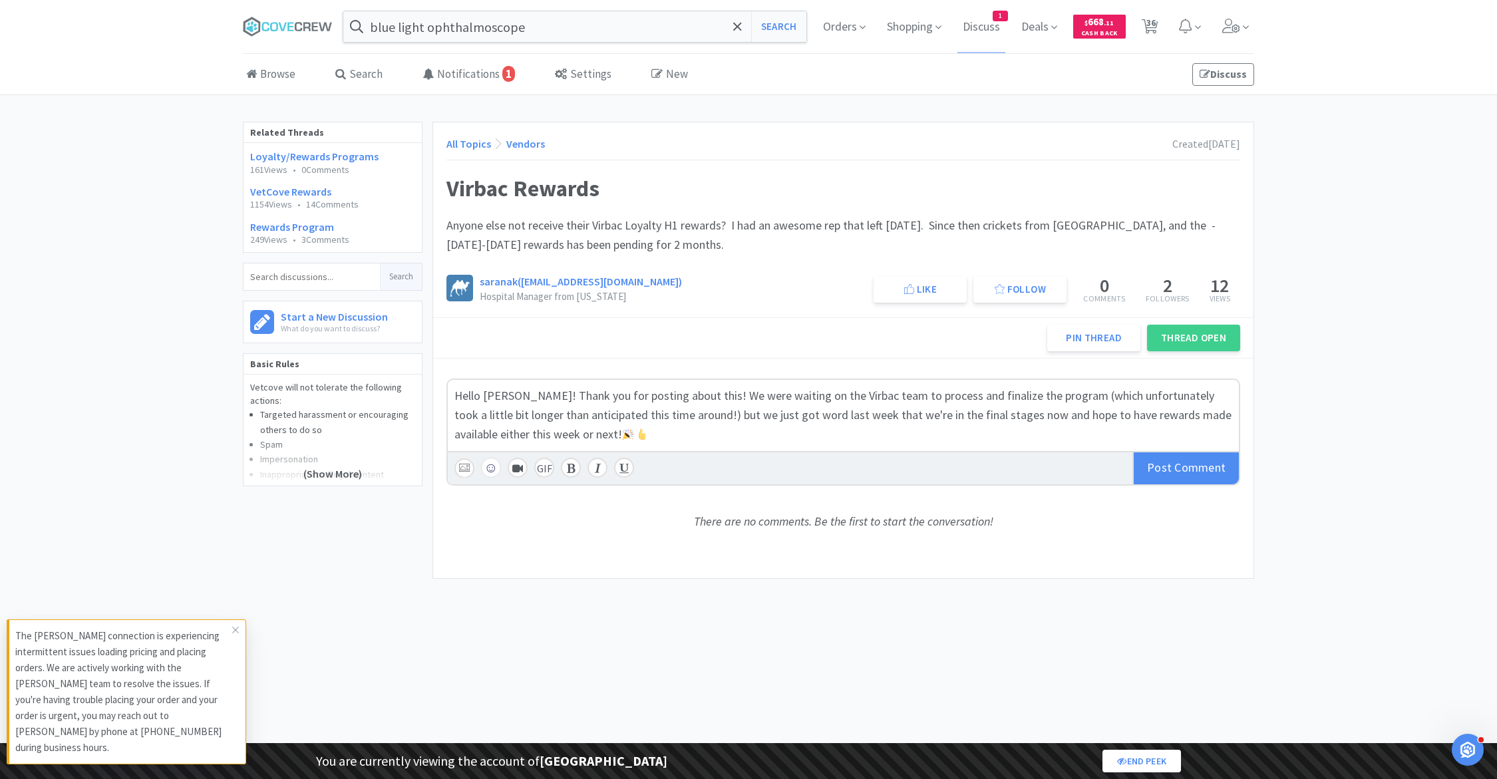
click at [968, 408] on span "Hello [PERSON_NAME]! Thank you for posting about this! We were waiting on the V…" at bounding box center [844, 415] width 780 height 54
click at [766, 428] on div "Hello [PERSON_NAME]! Thank you for posting about this! We were waiting on the V…" at bounding box center [843, 414] width 778 height 57
click at [1159, 470] on div "Post Comment" at bounding box center [1185, 468] width 106 height 32
